Goal: Information Seeking & Learning: Learn about a topic

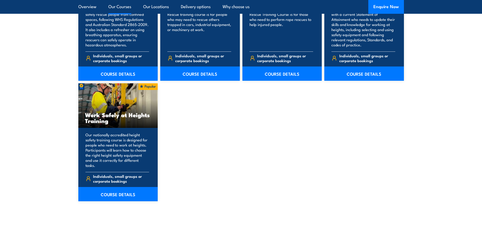
scroll to position [610, 0]
click at [118, 114] on h3 "Work Safely at Heights Training" at bounding box center [118, 117] width 66 height 12
click at [293, 153] on div "Perform tower rescue Refresher Training (Electrical Stream) This course provide…" at bounding box center [240, 11] width 325 height 379
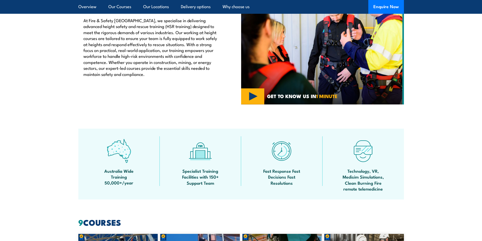
scroll to position [229, 0]
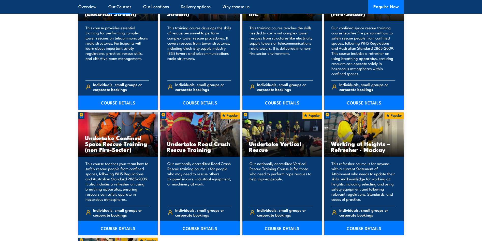
scroll to position [381, 0]
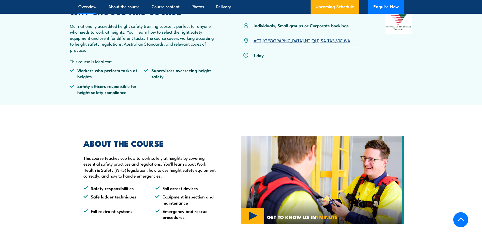
scroll to position [127, 0]
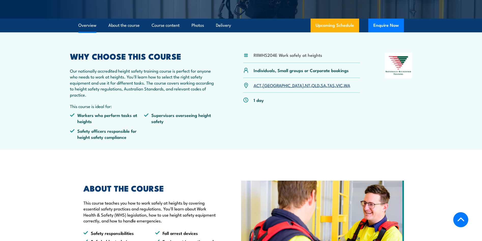
click at [341, 120] on div "RIIWHS204E Work safely at heights Individuals, Small groups or Corporate bookin…" at bounding box center [301, 97] width 117 height 91
